Goal: Transaction & Acquisition: Book appointment/travel/reservation

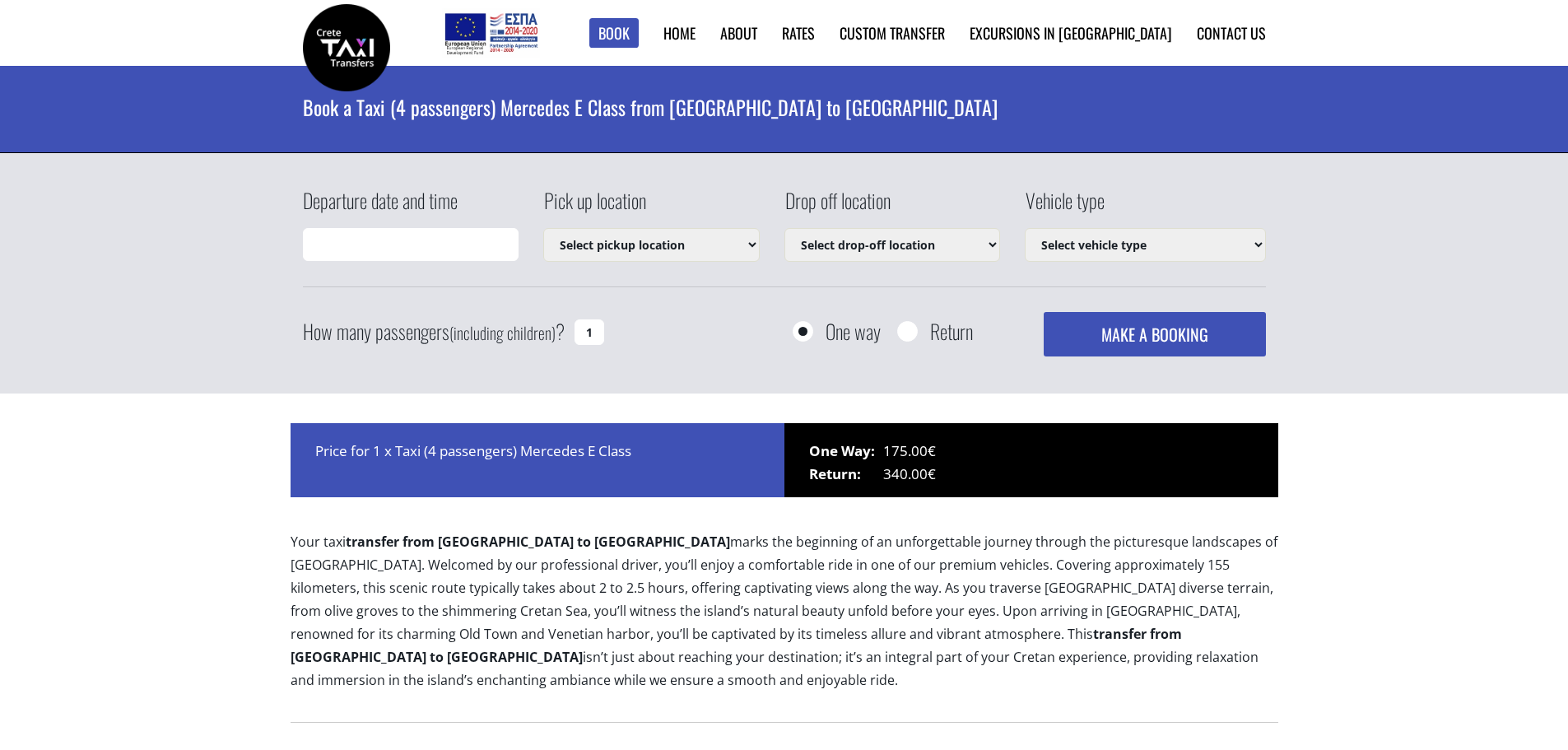
type input "17/08/2025 16:01"
select select "540"
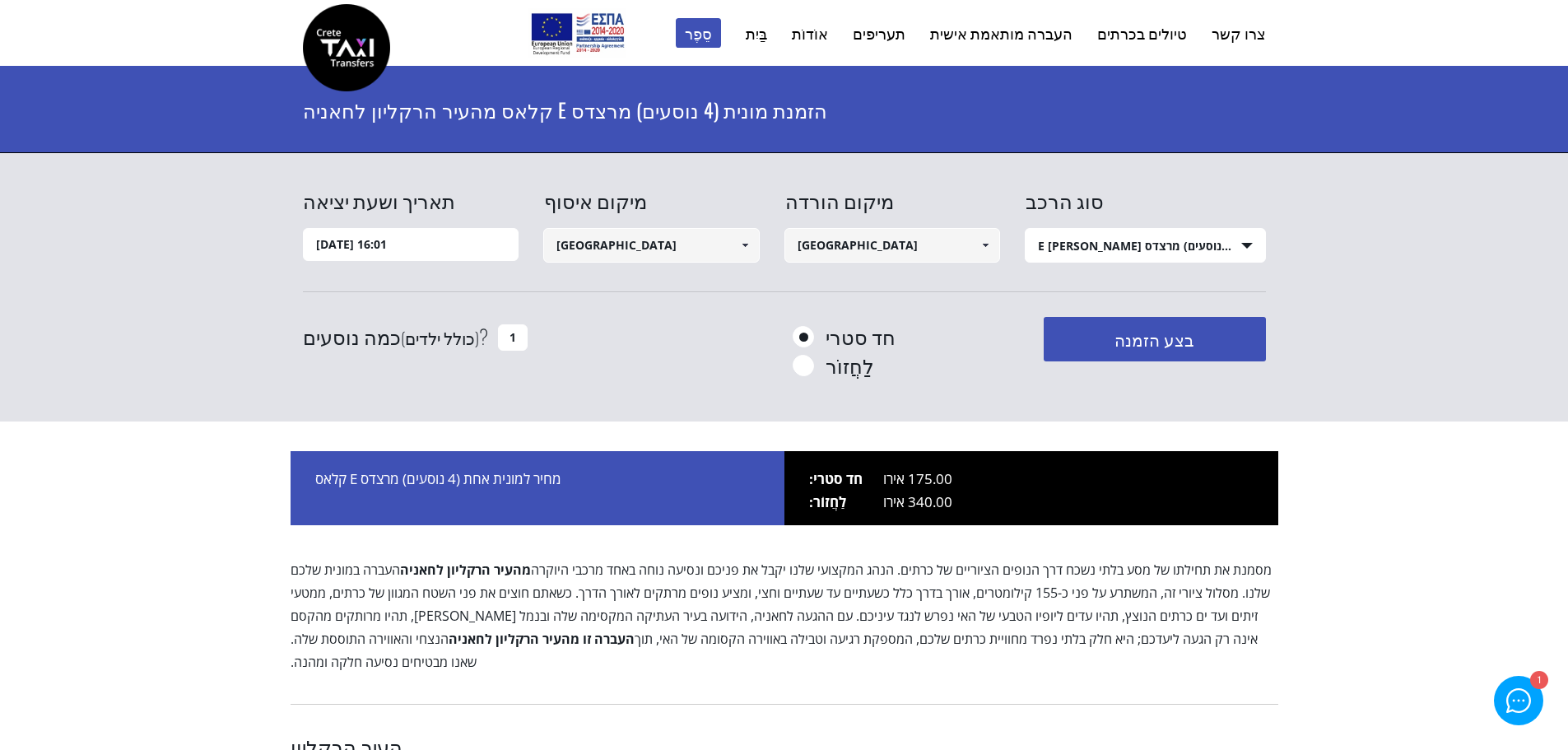
click at [415, 251] on input "17/08/2025 16:01" at bounding box center [411, 244] width 216 height 33
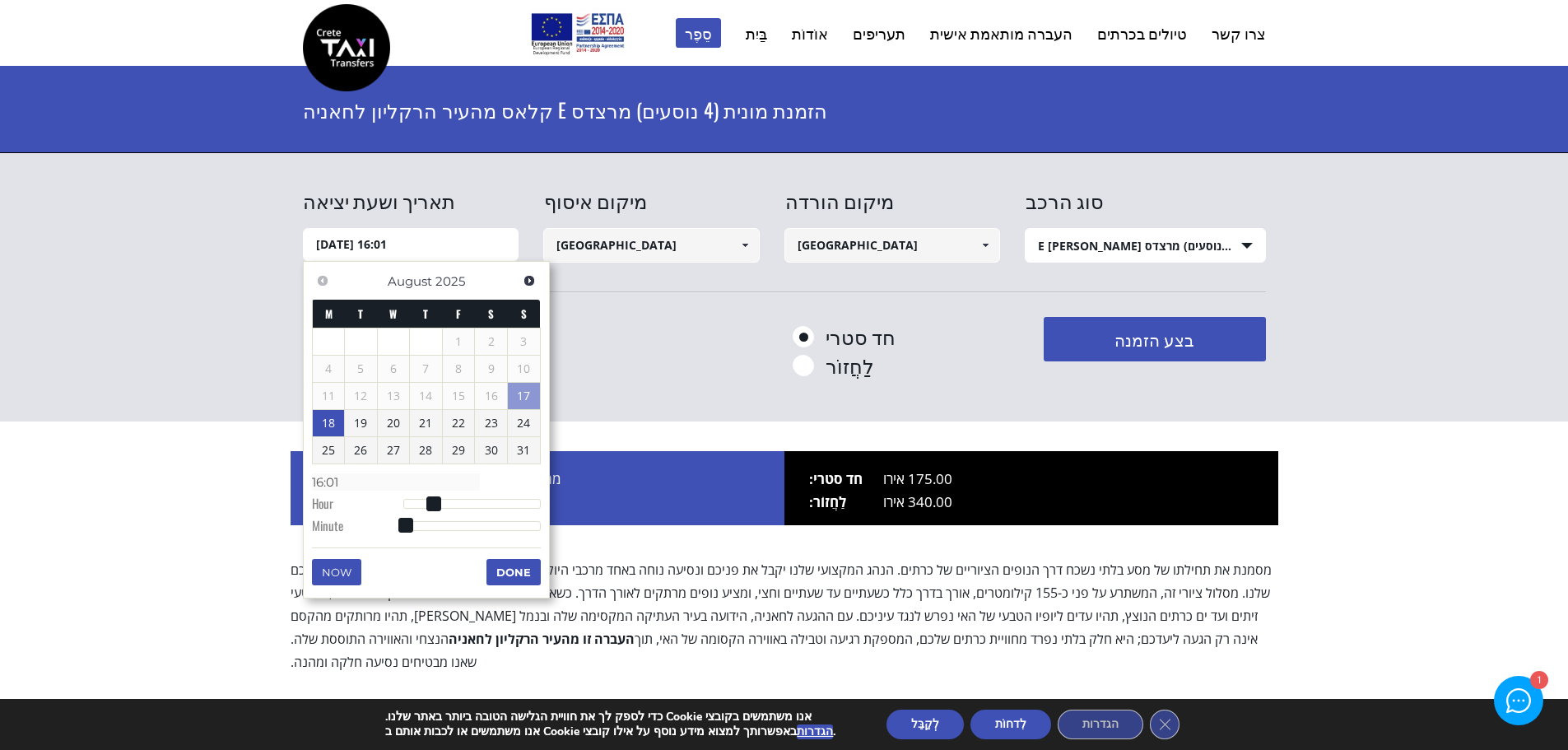
click at [331, 420] on link "18" at bounding box center [328, 423] width 32 height 26
type input "18/08/2025 00:00"
click at [717, 250] on input "Heraklion city" at bounding box center [651, 245] width 216 height 35
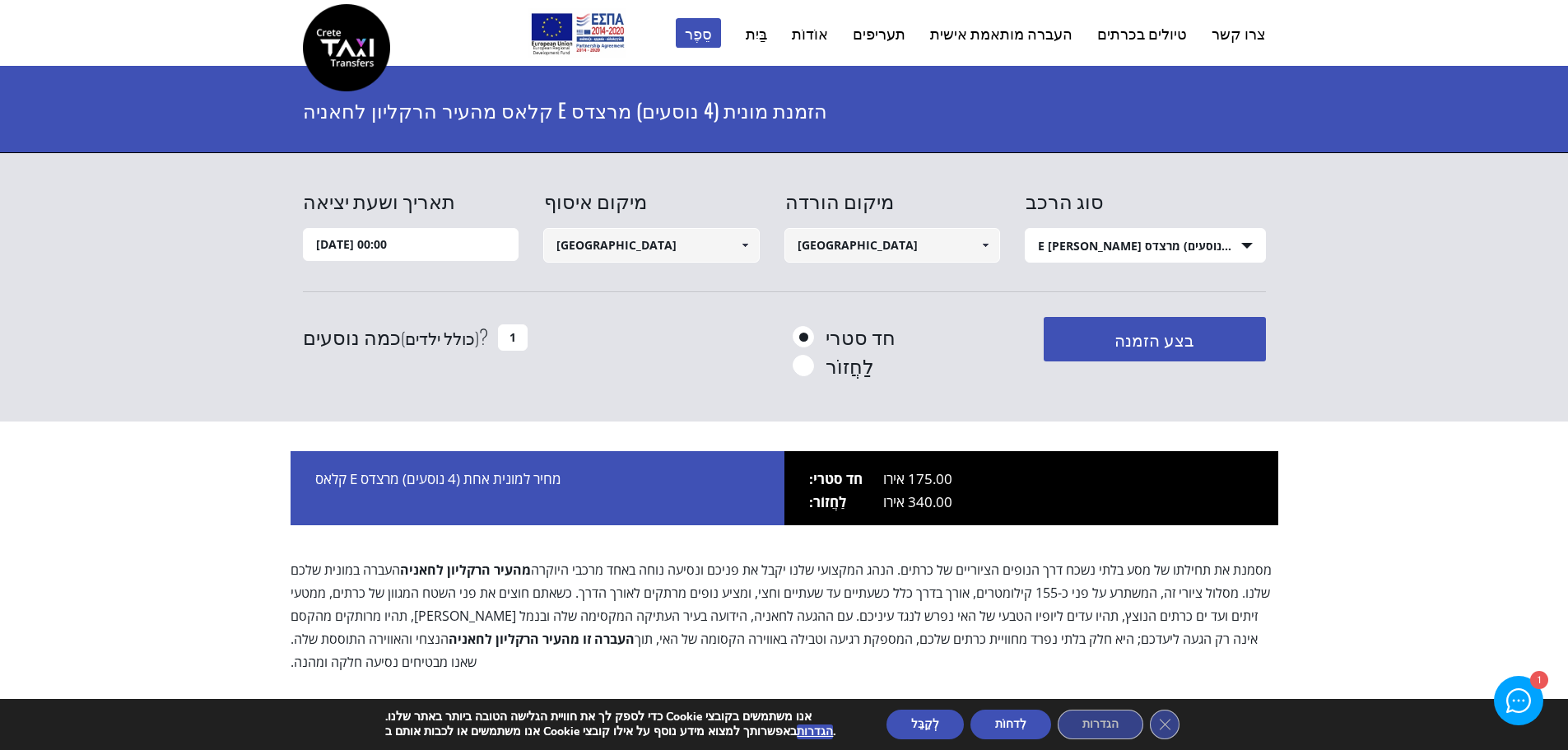
click at [744, 241] on span at bounding box center [745, 246] width 13 height 13
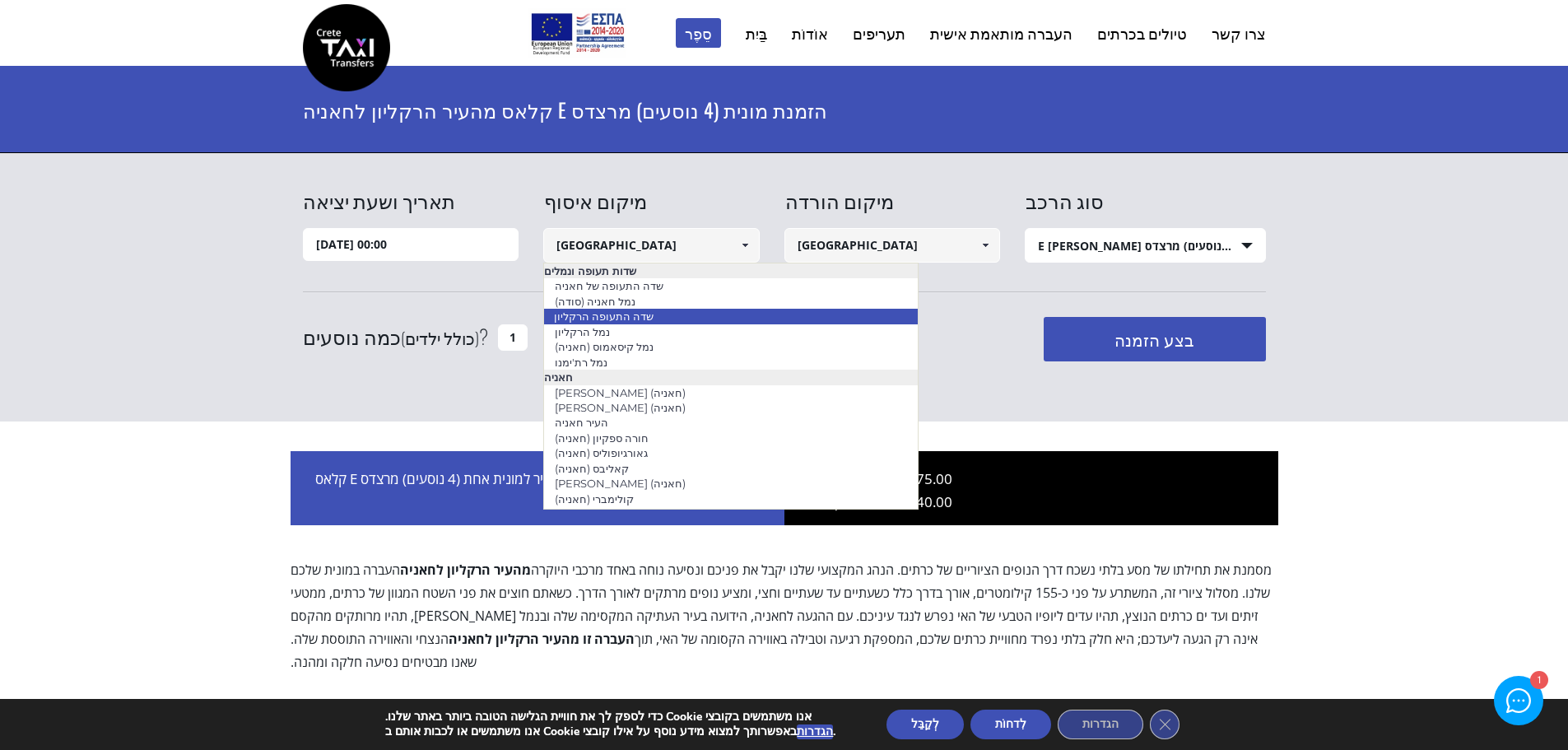
click at [606, 314] on font "שדה התעופה הרקליון" at bounding box center [604, 316] width 99 height 13
type input "[GEOGRAPHIC_DATA]"
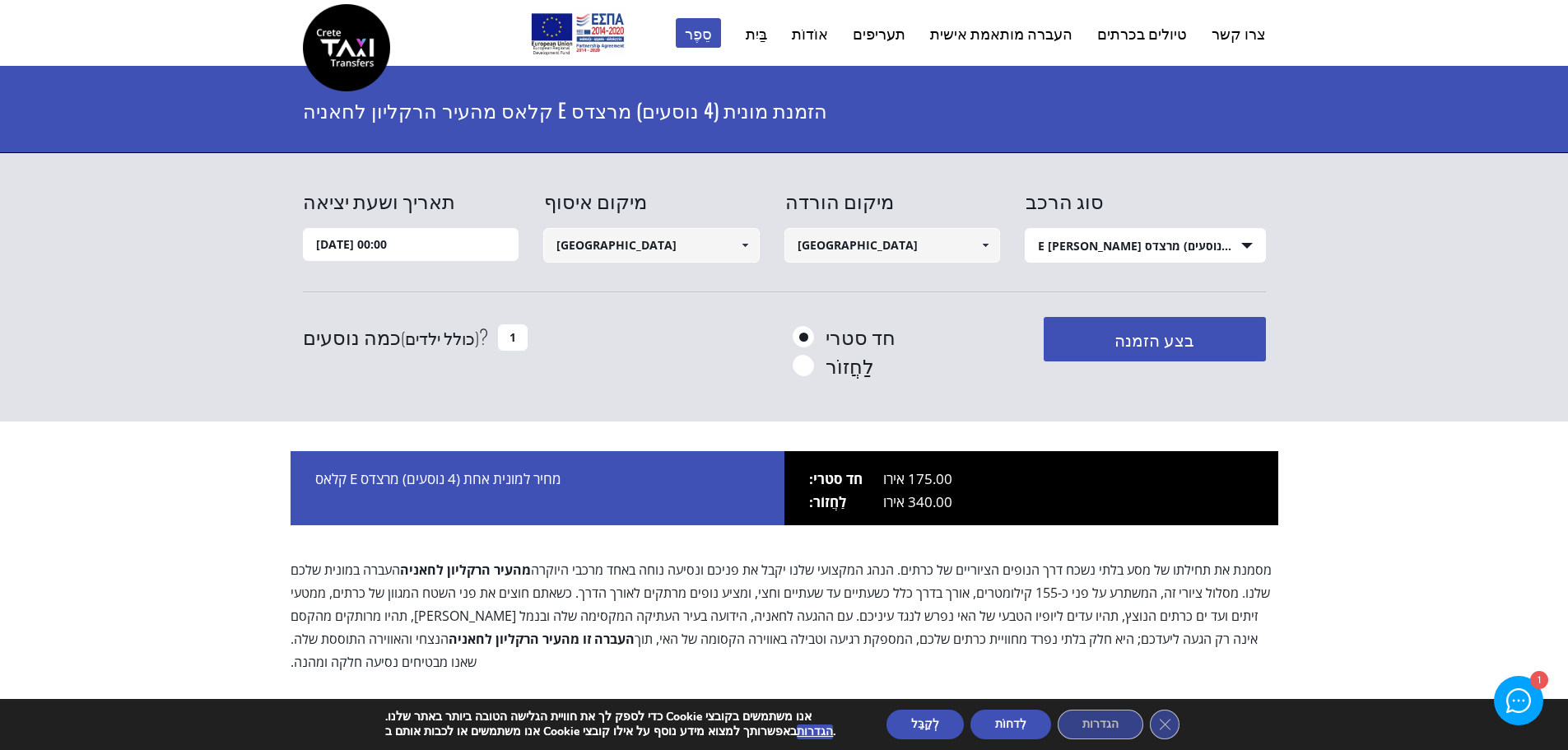
click at [985, 244] on span at bounding box center [985, 246] width 13 height 13
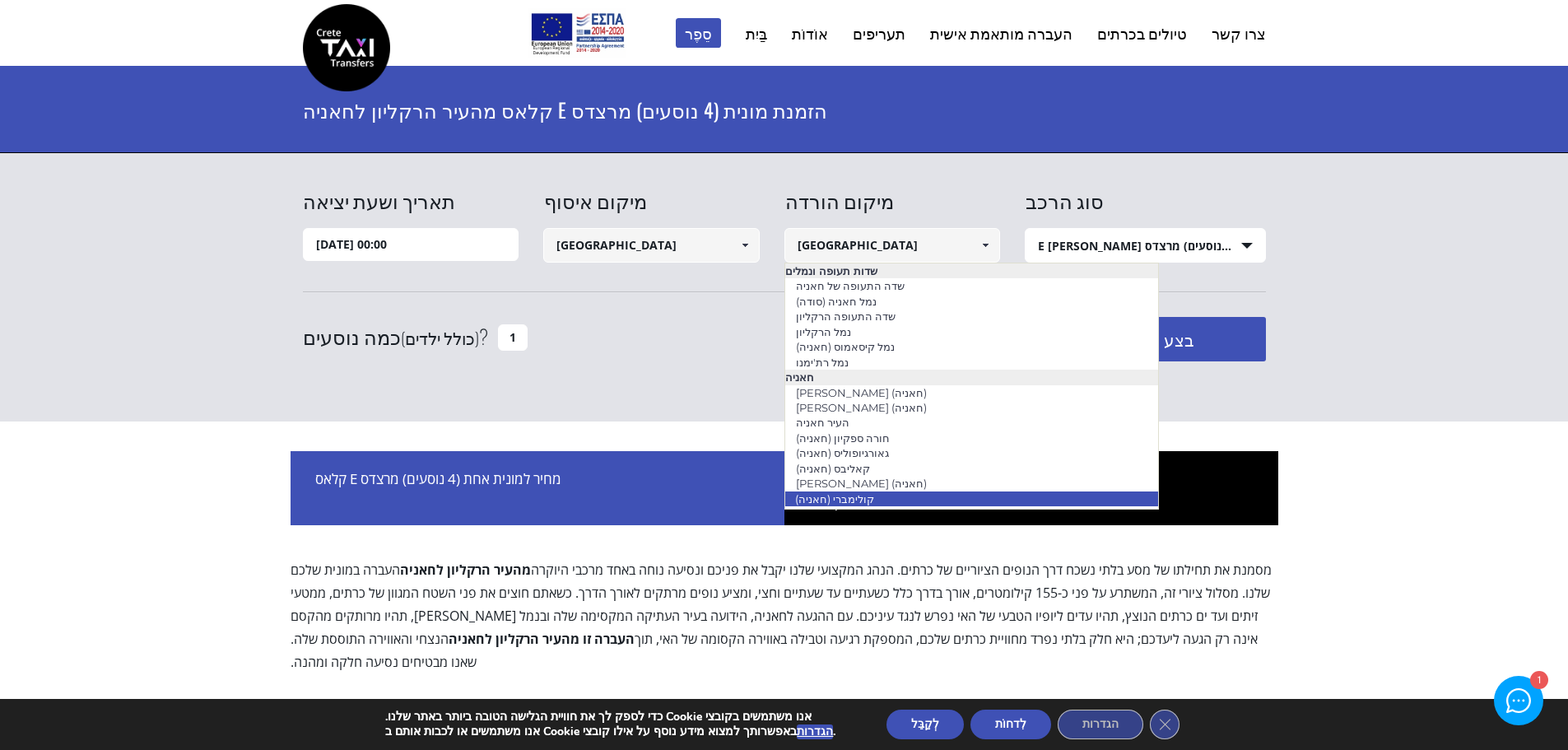
click at [868, 496] on link "קולימברי (חאניה)" at bounding box center [835, 498] width 100 height 23
type input "Kolymbari ([GEOGRAPHIC_DATA])"
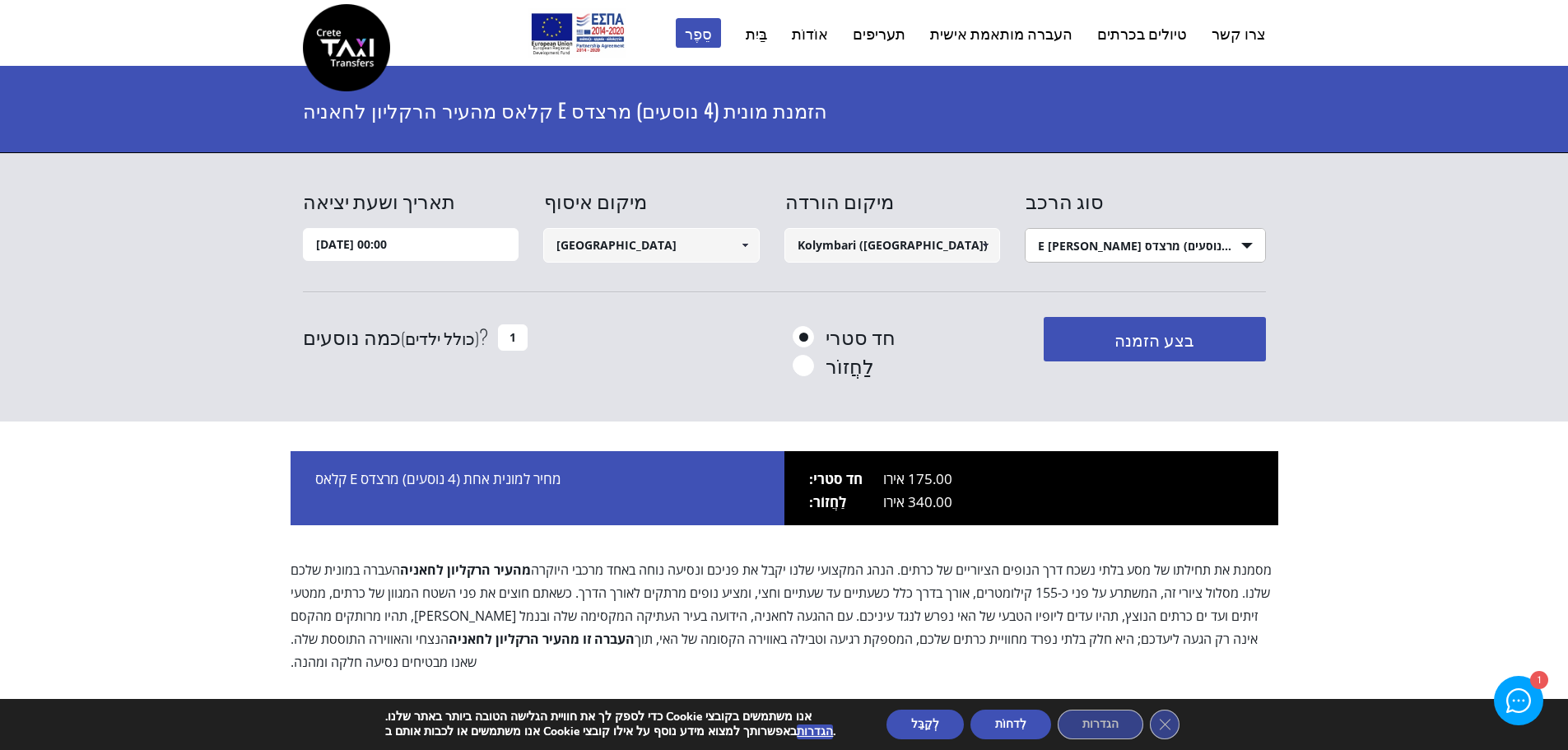
click at [1236, 242] on select "בחר סוג רכב מונית (4 נוסעים) מרצדס E קלאס מיני ואן (7 נוסעים) מרצדס ויטו מיניבו…" at bounding box center [1145, 246] width 239 height 35
click at [1026, 229] on select "בחר סוג רכב מונית (4 נוסעים) מרצדס E קלאס מיני ואן (7 נוסעים) מרצדס ויטו מיניבו…" at bounding box center [1145, 246] width 239 height 35
click at [501, 334] on input "1" at bounding box center [512, 337] width 29 height 26
click at [502, 334] on input "1" at bounding box center [512, 337] width 29 height 26
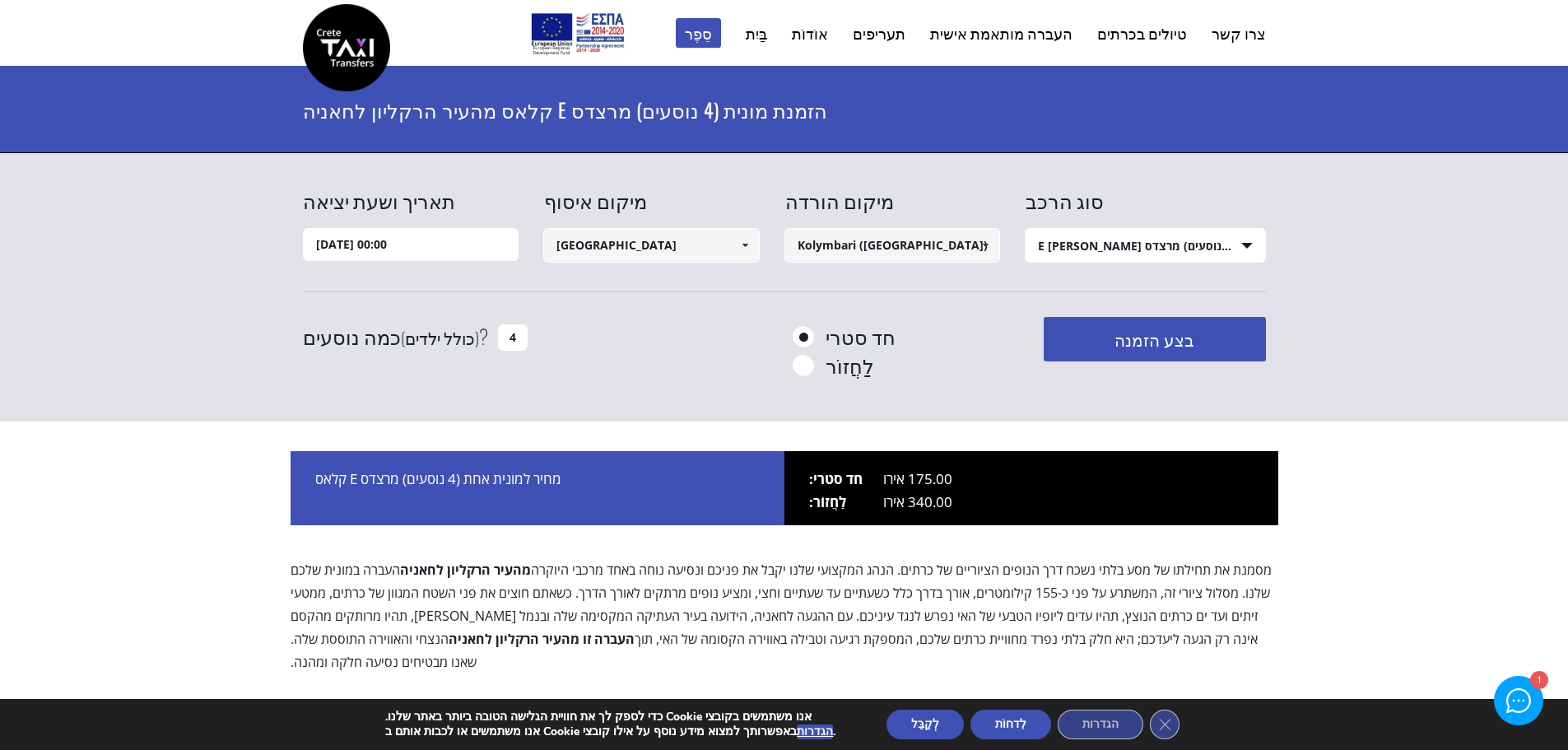
type input "4"
click at [806, 367] on input "לַחֲזוֹר" at bounding box center [803, 366] width 20 height 20
radio input "true"
type input "Kolymbari ([GEOGRAPHIC_DATA])"
type input "[GEOGRAPHIC_DATA]"
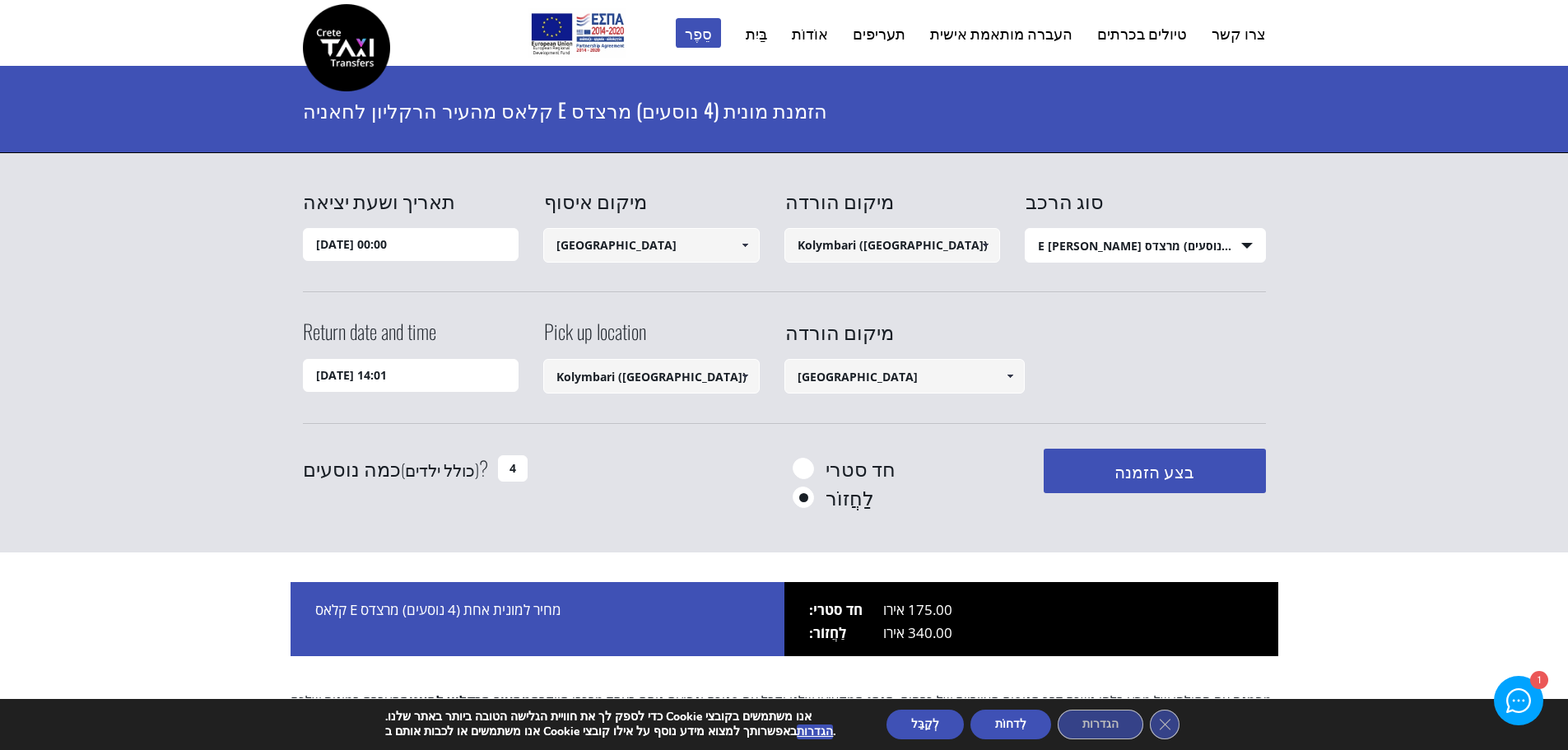
click at [803, 461] on input "חד סטרי" at bounding box center [803, 469] width 20 height 20
radio input "true"
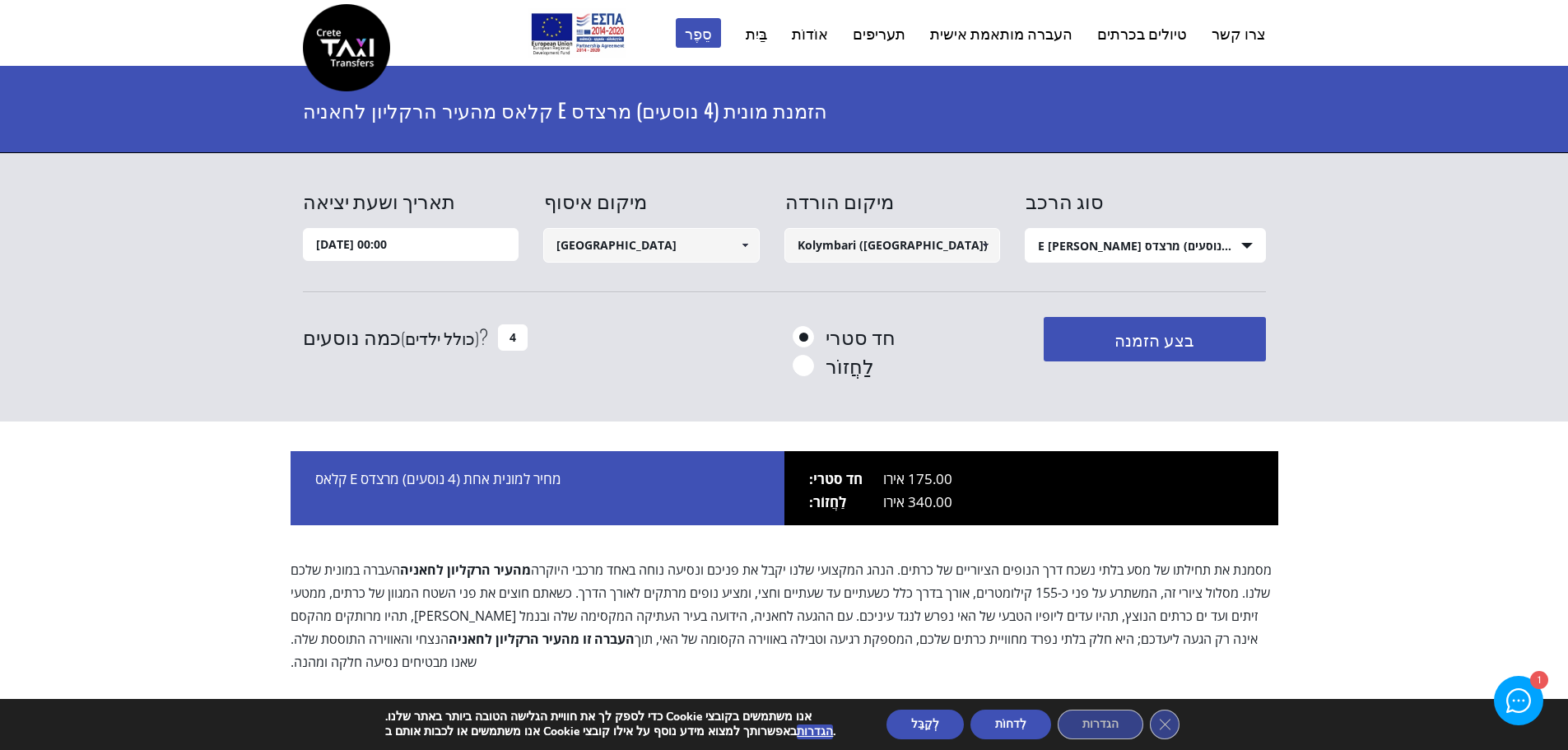
click at [807, 367] on input "לַחֲזוֹר" at bounding box center [803, 366] width 20 height 20
radio input "true"
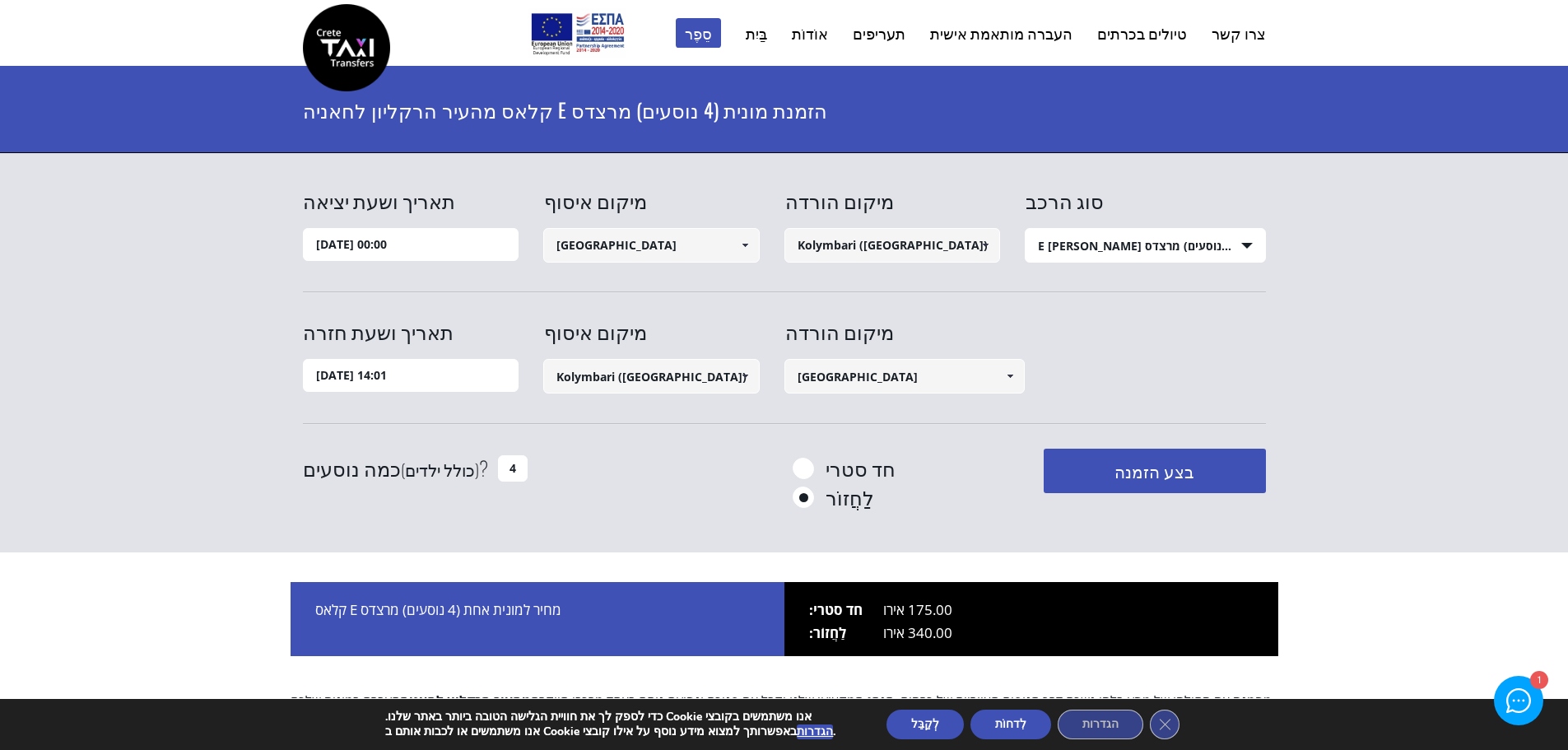
click at [408, 380] on input "18/08/2025 14:01" at bounding box center [411, 375] width 216 height 33
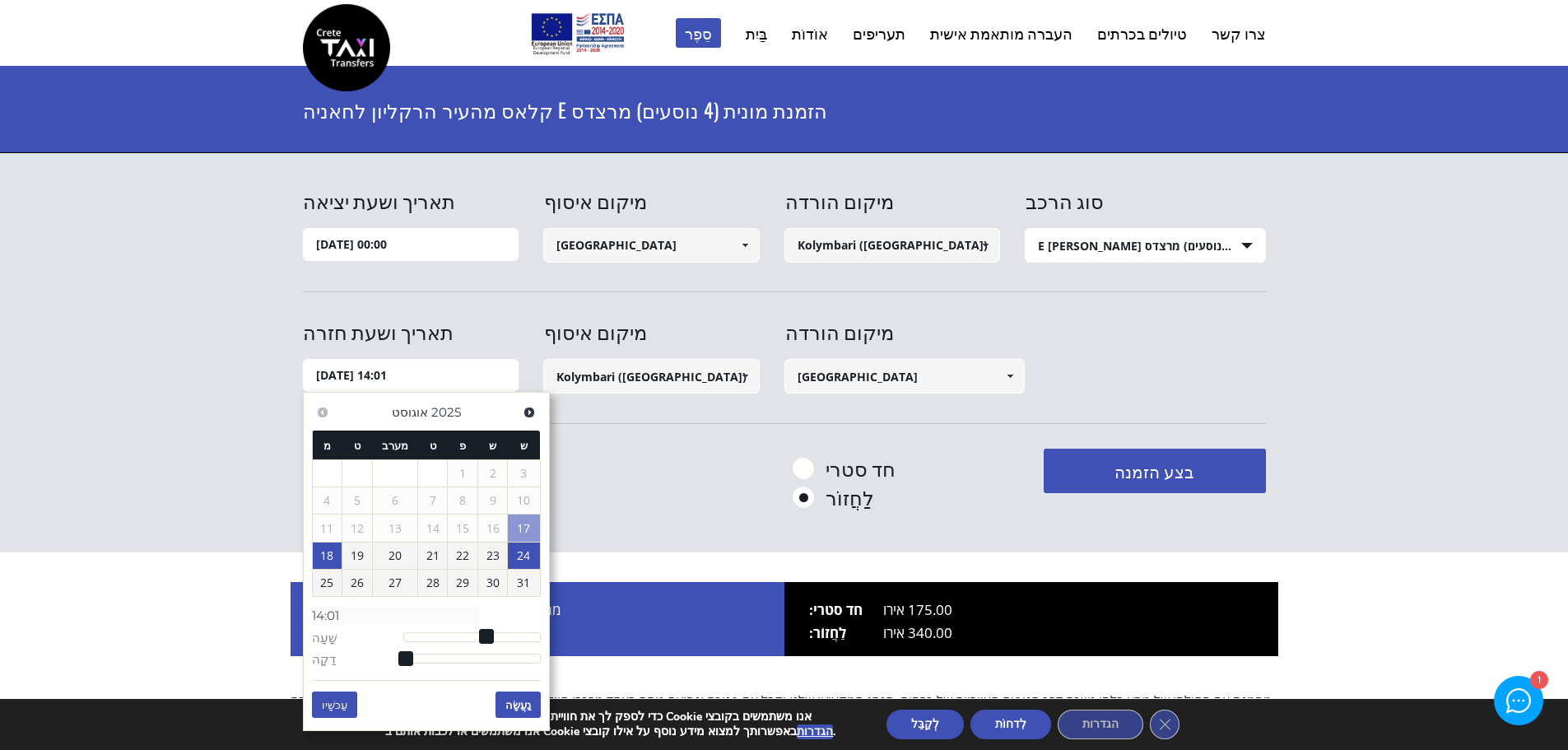
click at [516, 555] on link "24" at bounding box center [523, 555] width 31 height 26
type input "24/08/2025 14:01"
click at [522, 552] on font "24" at bounding box center [524, 555] width 13 height 16
click at [515, 707] on font "נַעֲשָׂה" at bounding box center [518, 705] width 25 height 13
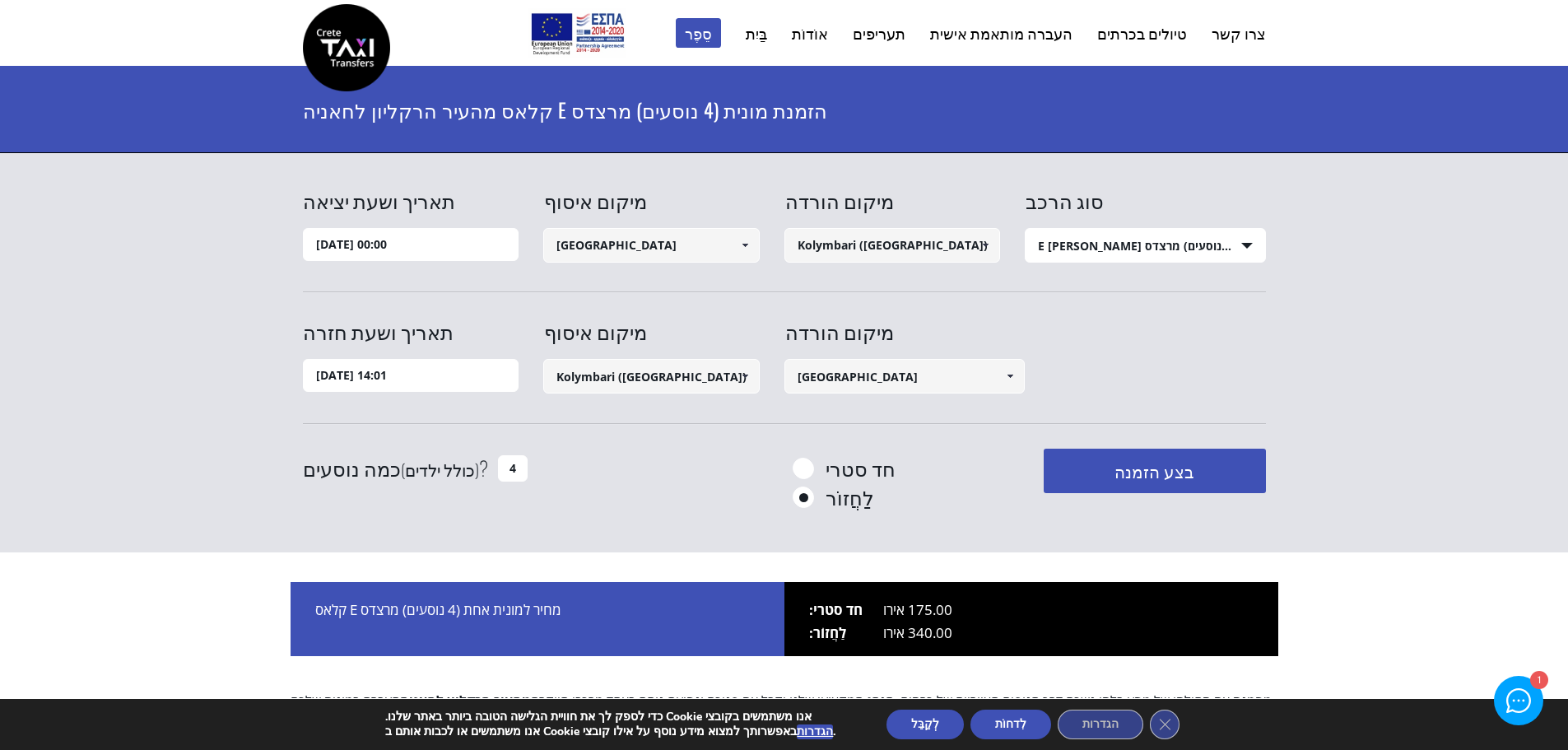
click at [415, 381] on input "24/08/2025 14:01" at bounding box center [411, 375] width 216 height 33
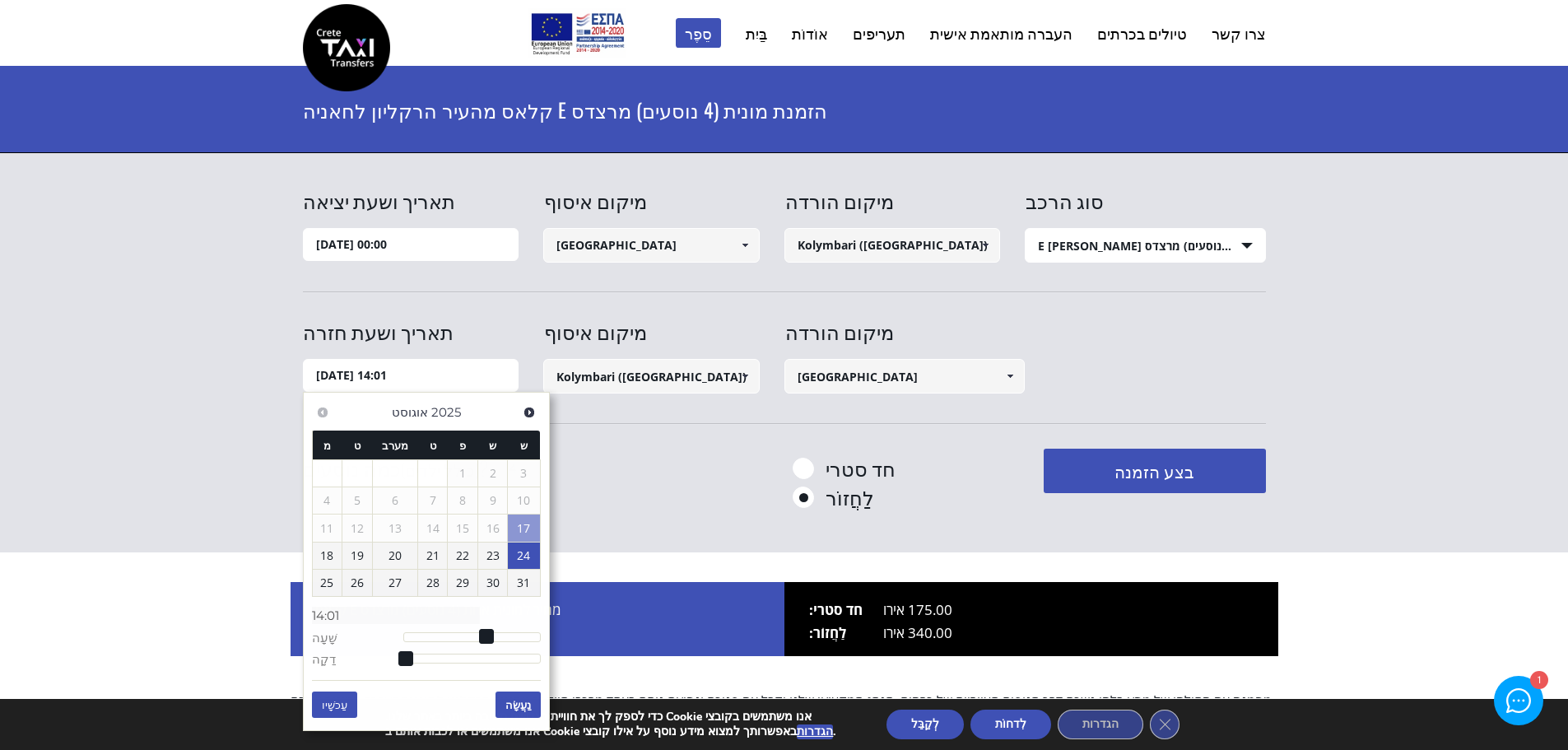
click at [636, 478] on div "כמה נוסעים (כולל ילדים) ? 4" at bounding box center [472, 469] width 339 height 40
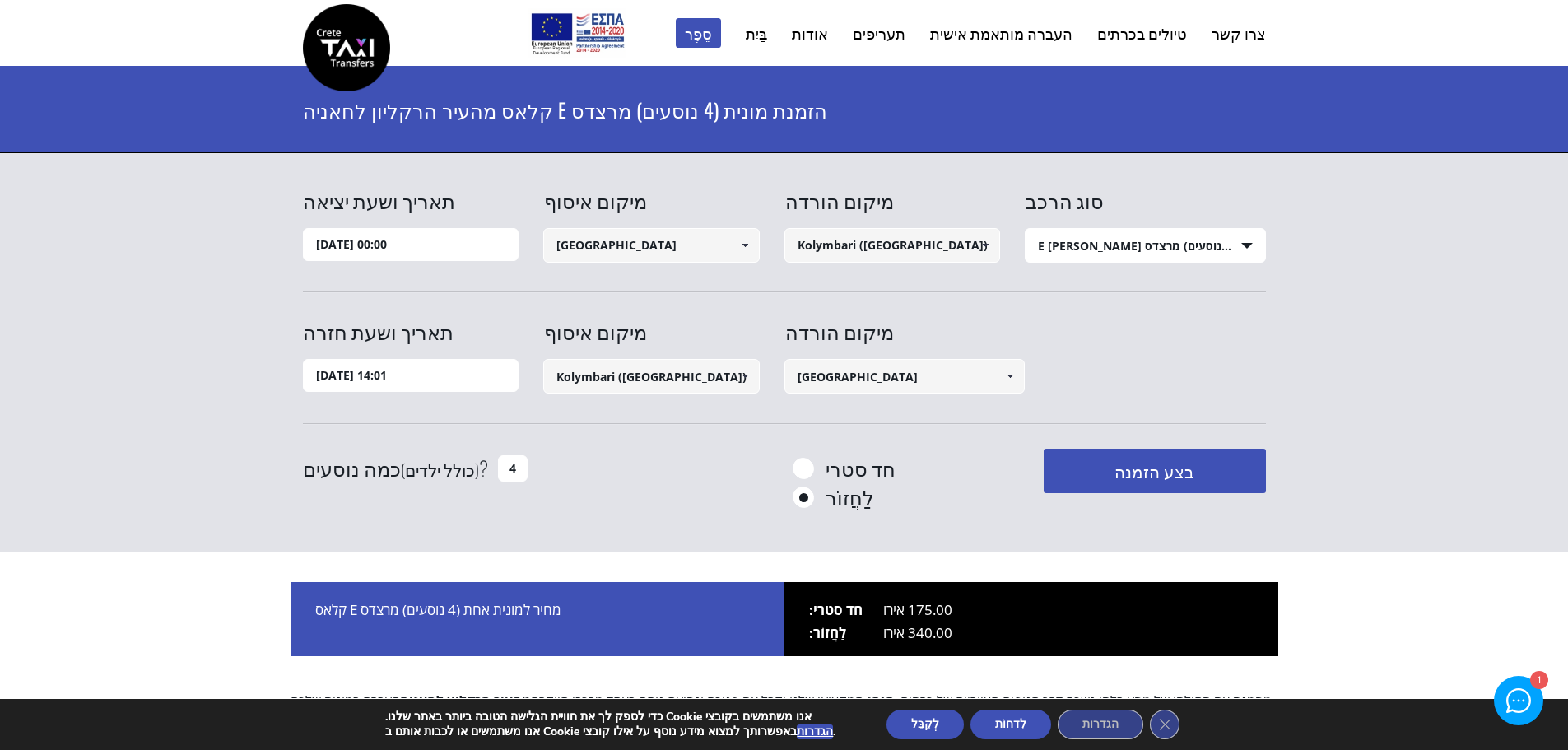
click at [1142, 474] on font "בצע הזמנה" at bounding box center [1155, 471] width 80 height 24
click at [911, 727] on font "לְקַבֵּל" at bounding box center [925, 724] width 28 height 16
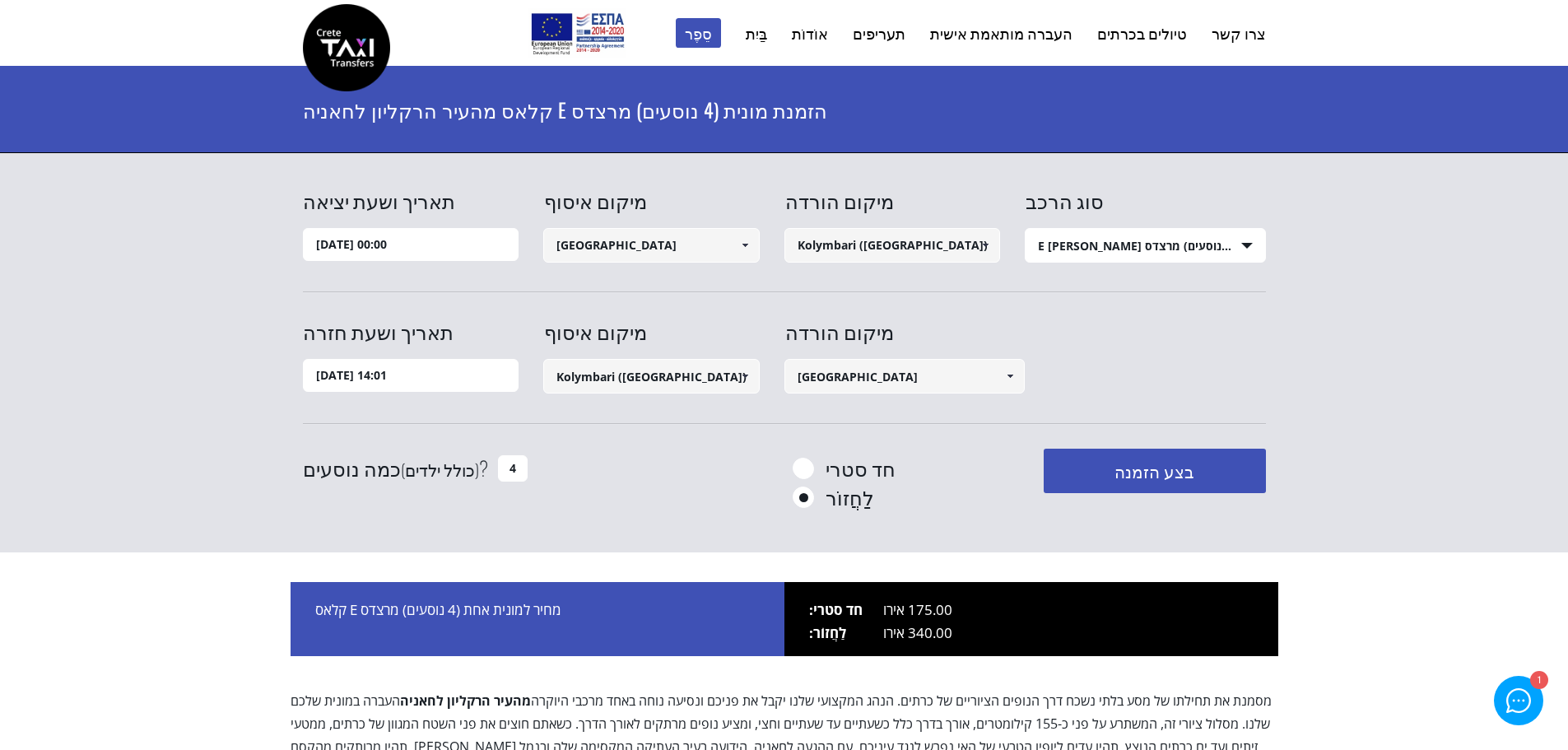
click at [1148, 476] on font "בצע הזמנה" at bounding box center [1155, 471] width 80 height 24
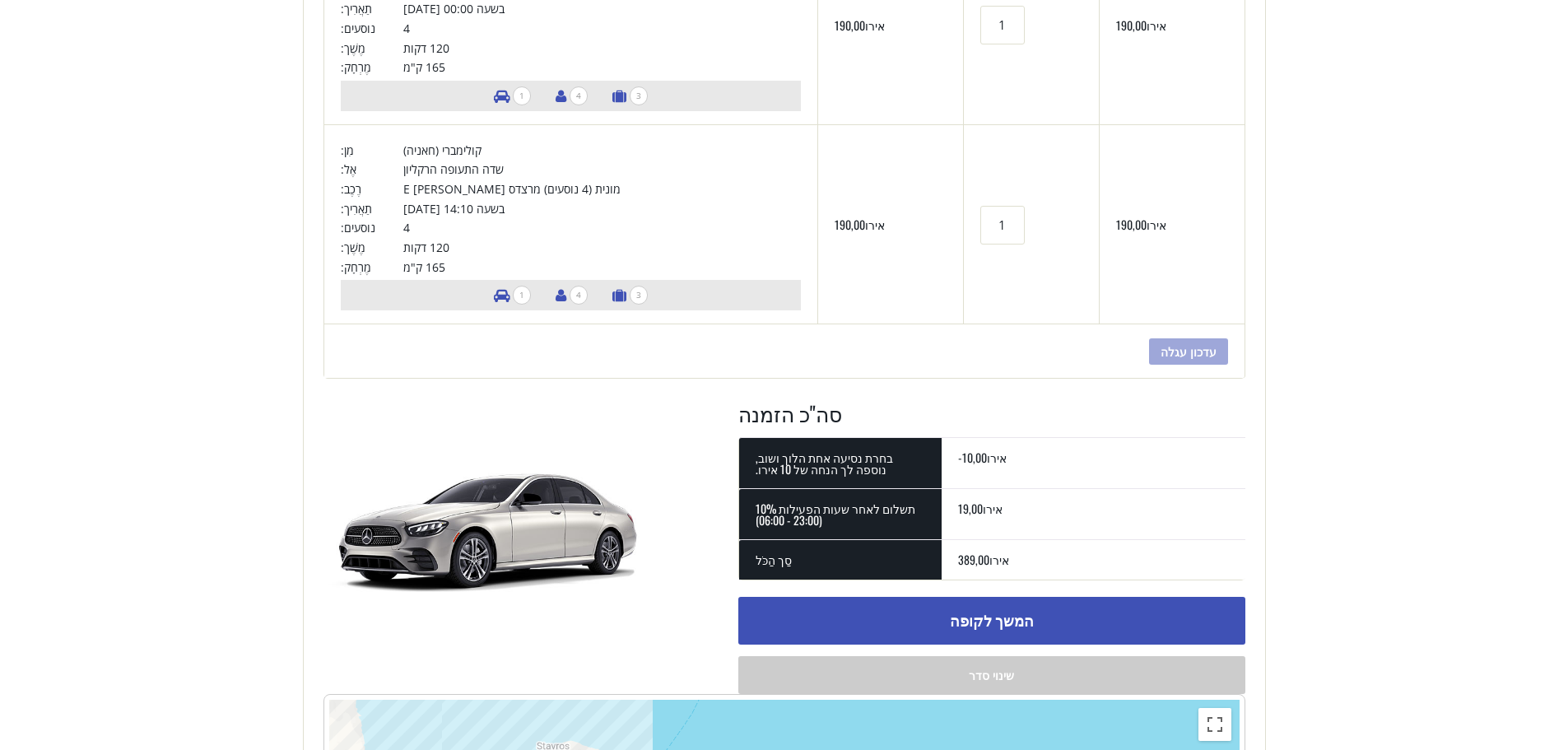
scroll to position [412, 0]
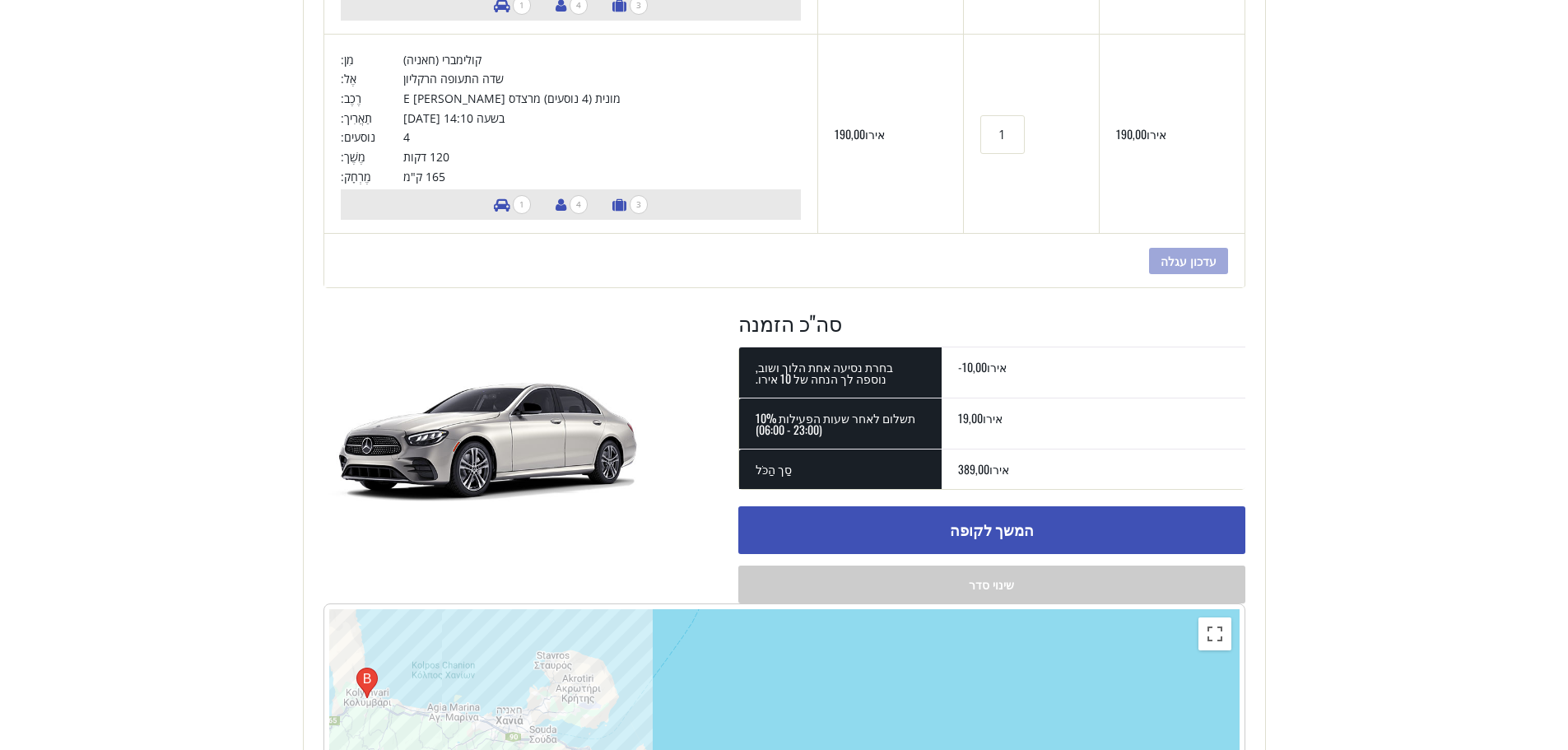
click at [988, 527] on font "המשך לקופה" at bounding box center [992, 529] width 84 height 21
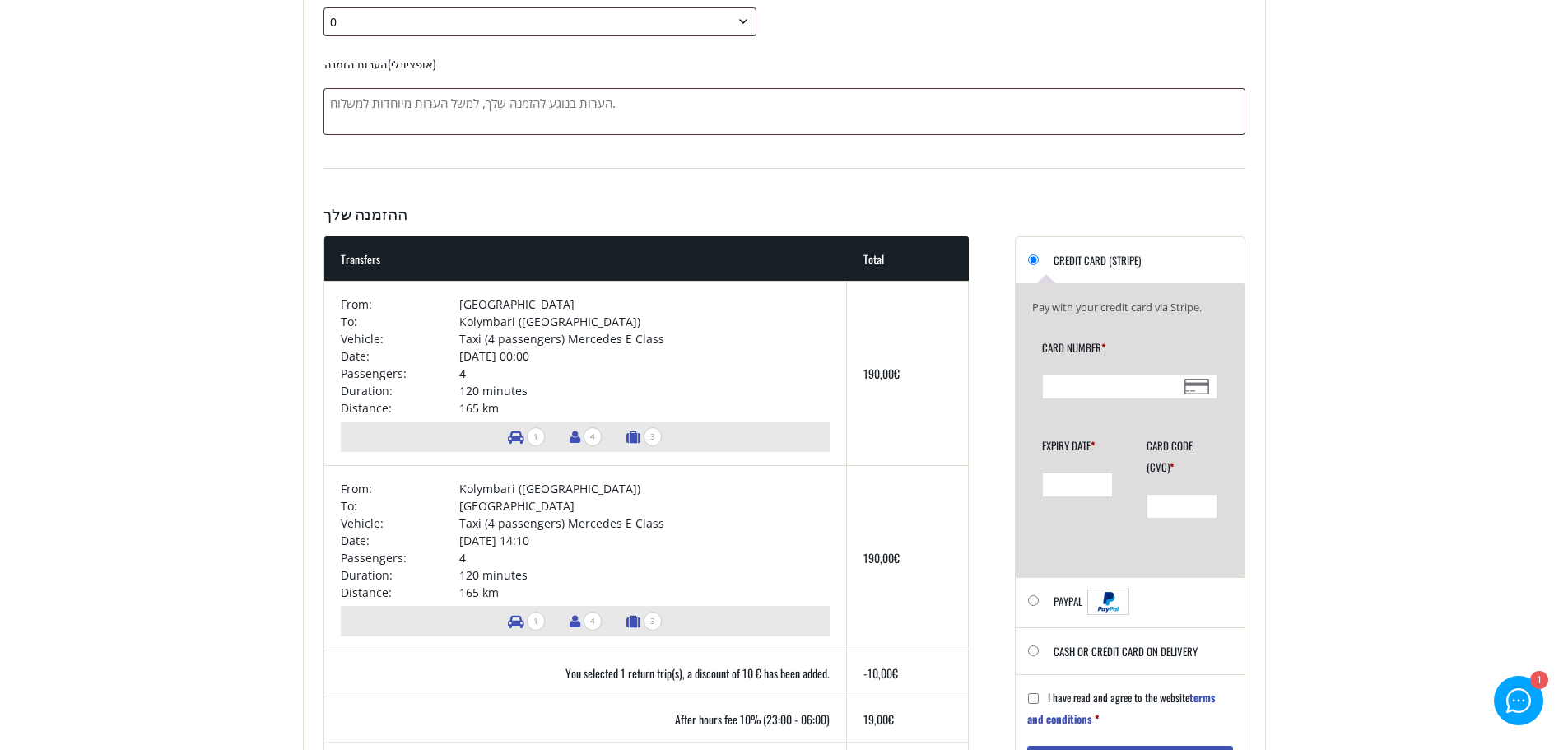
scroll to position [987, 0]
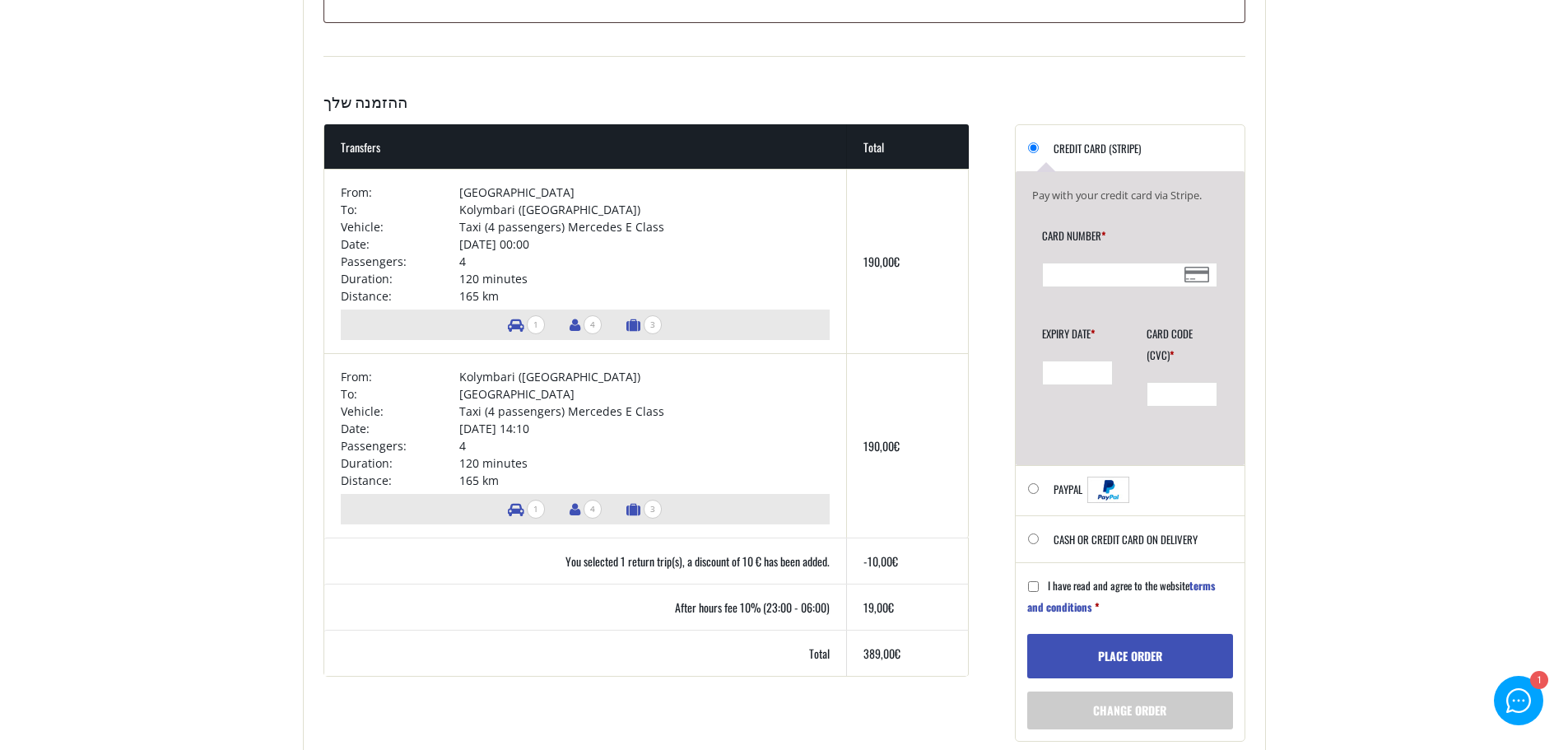
click at [1033, 536] on input "Cash or Credit Card on delivery" at bounding box center [1033, 538] width 11 height 11
radio input "true"
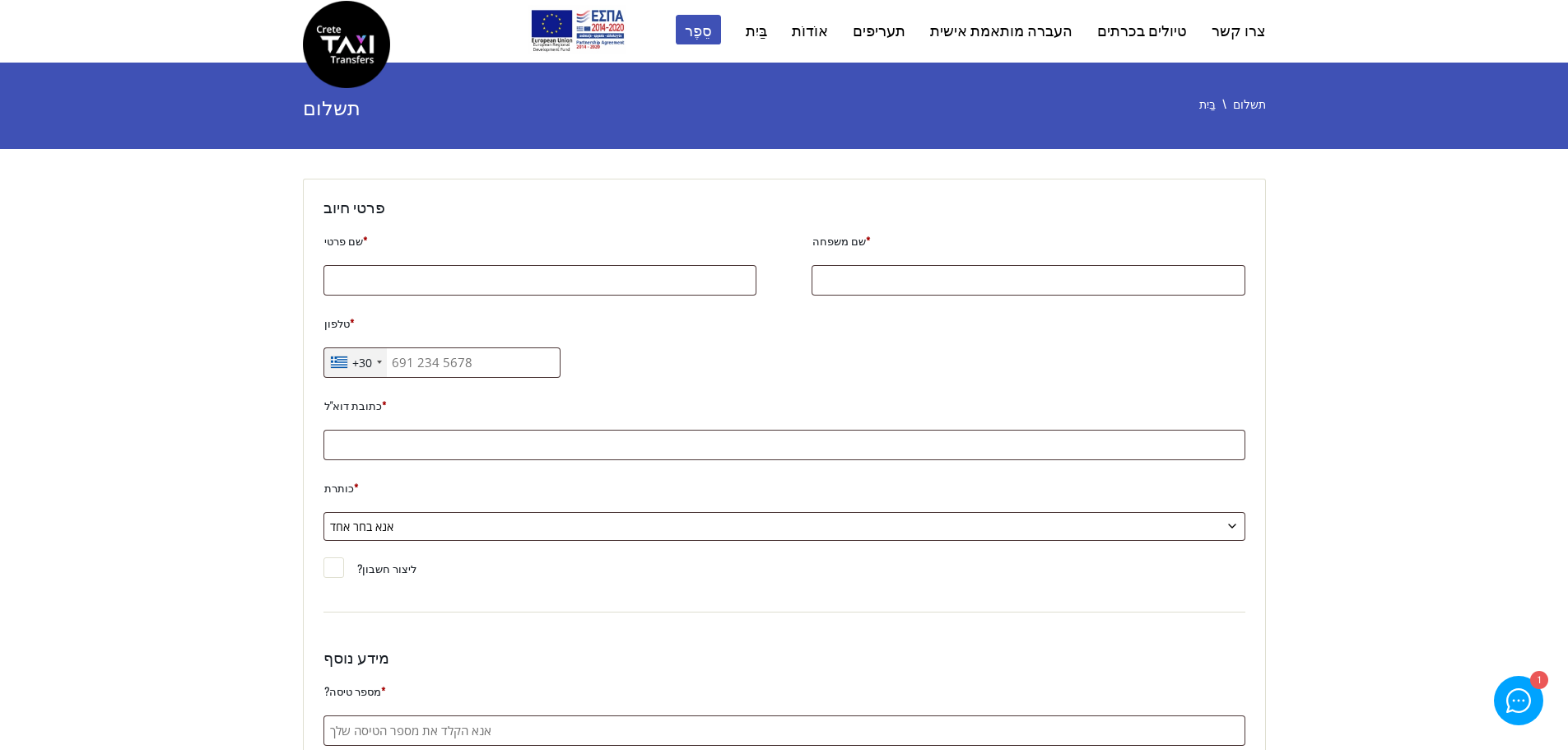
scroll to position [0, 0]
